Goal: Information Seeking & Learning: Learn about a topic

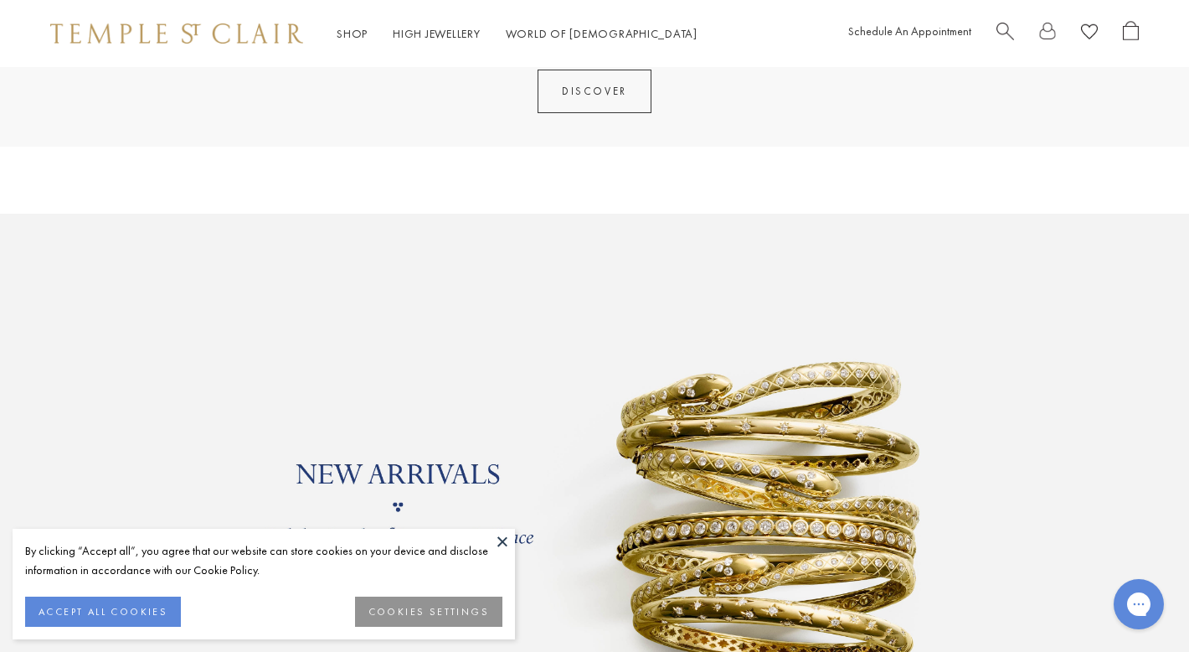
scroll to position [1217, 0]
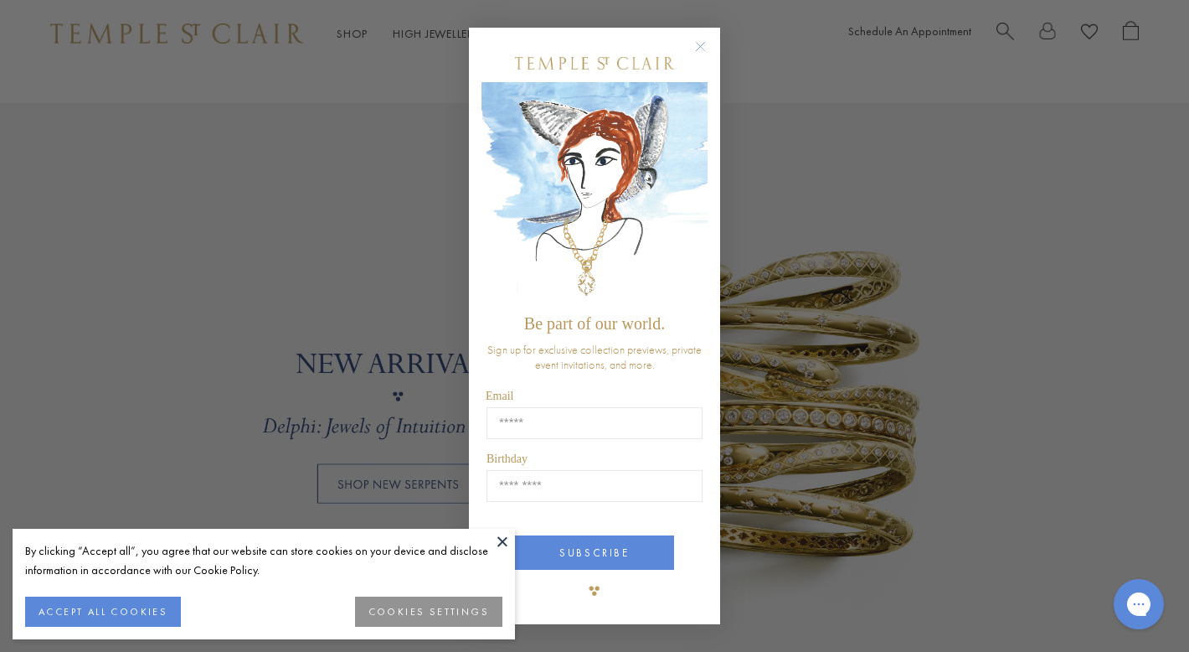
click at [709, 45] on circle "Close dialog" at bounding box center [701, 47] width 20 height 20
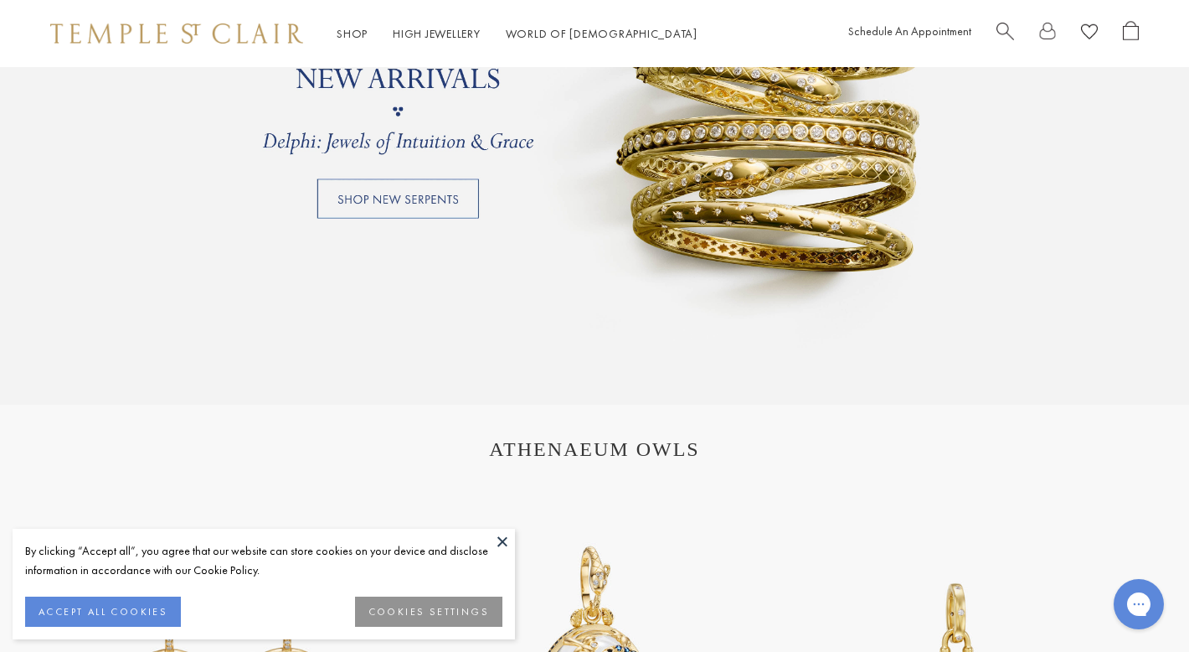
scroll to position [1337, 0]
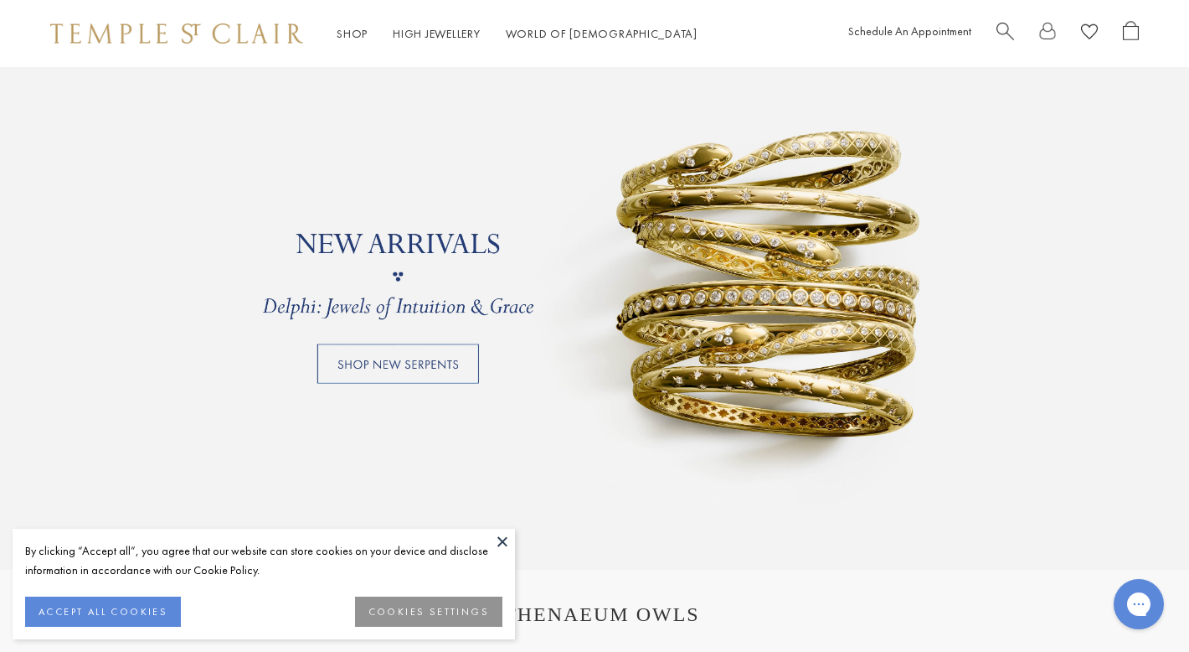
click at [451, 353] on link at bounding box center [594, 276] width 1189 height 586
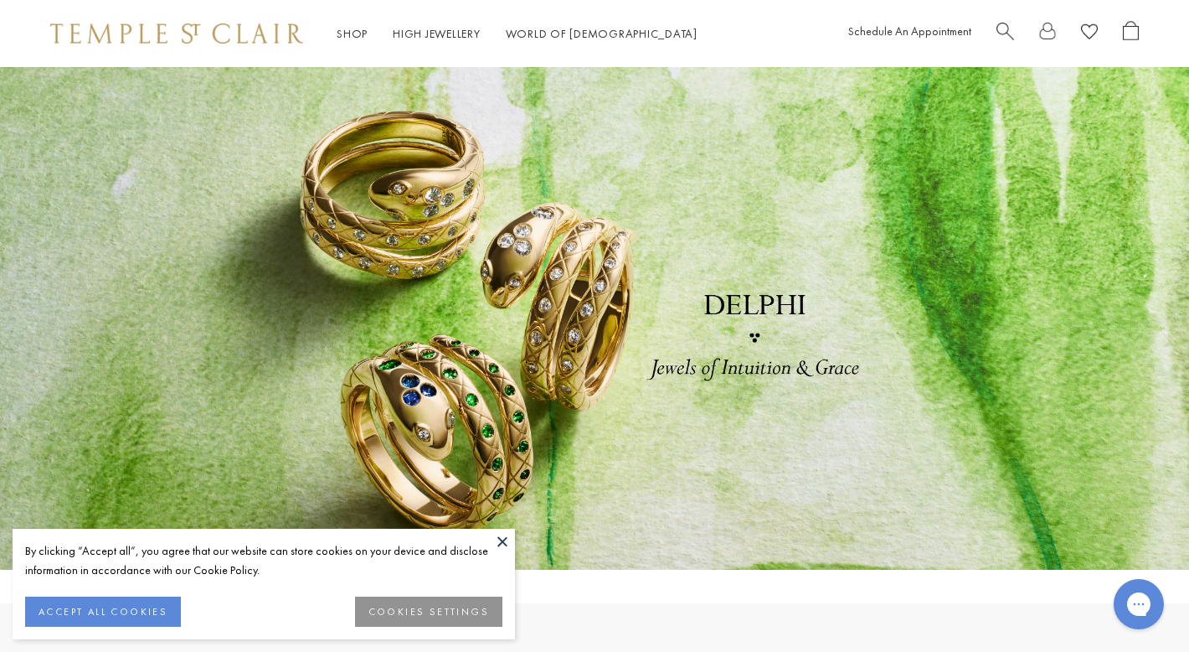
click at [502, 536] on button at bounding box center [502, 540] width 25 height 25
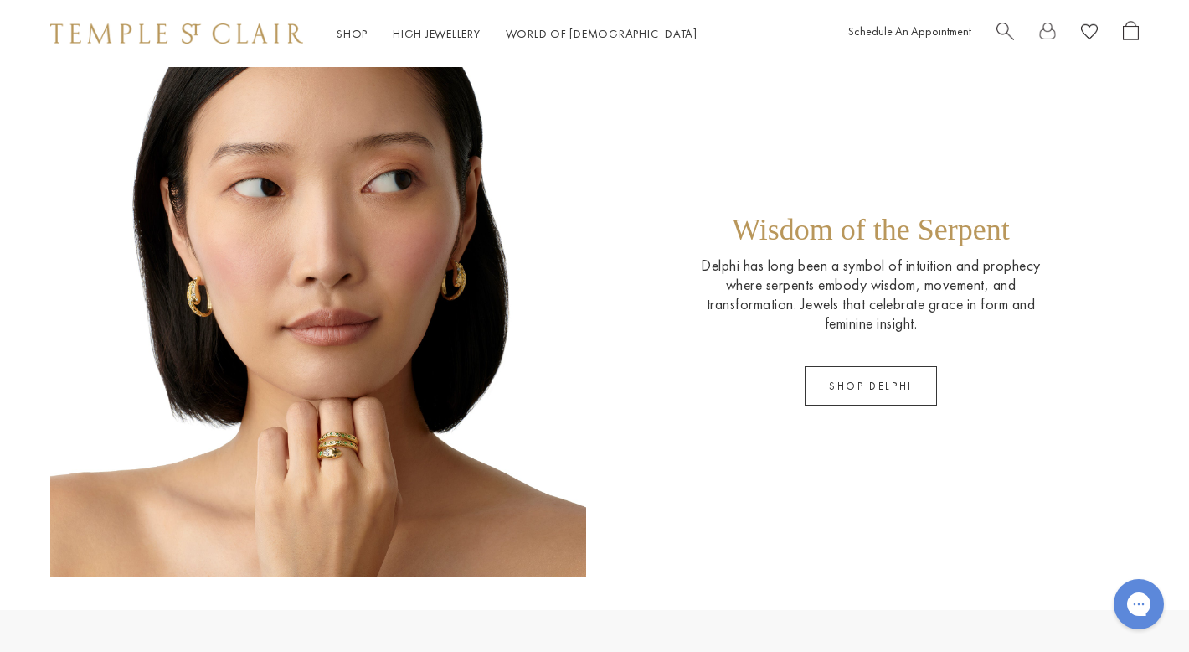
scroll to position [1172, 0]
